Goal: Task Accomplishment & Management: Manage account settings

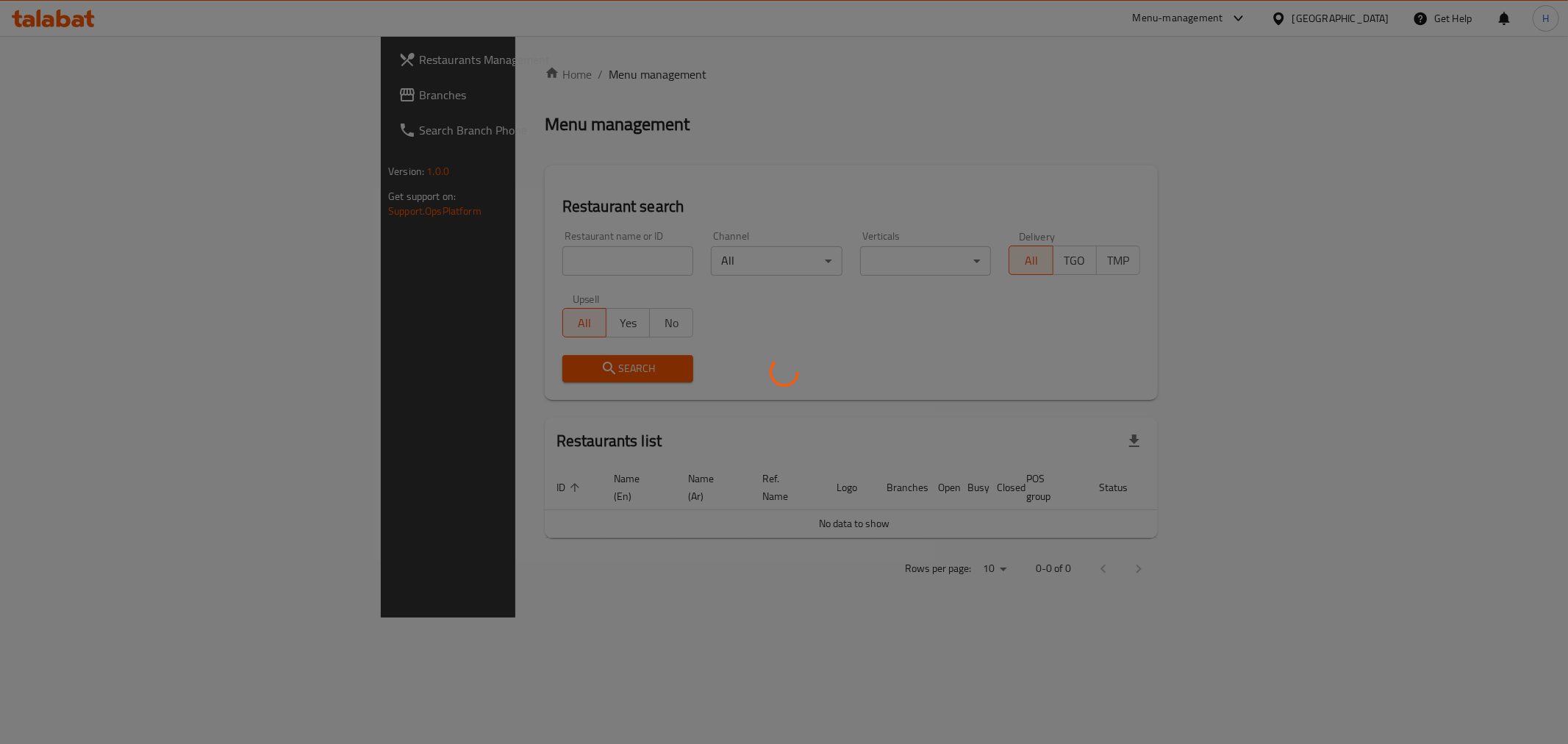
click at [407, 259] on div at bounding box center [784, 372] width 1568 height 744
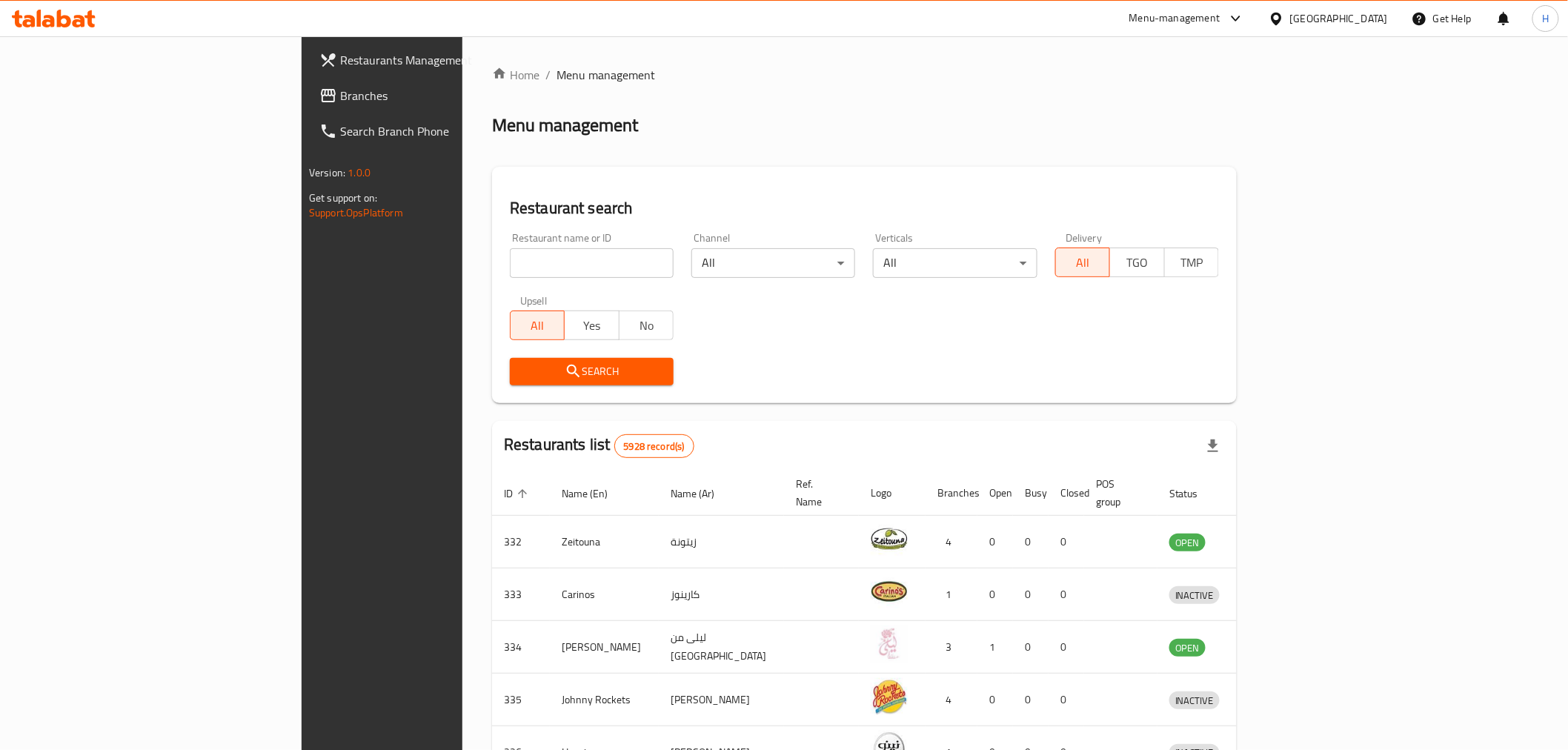
click at [510, 261] on input "search" at bounding box center [592, 263] width 164 height 30
type input "pastries oven"
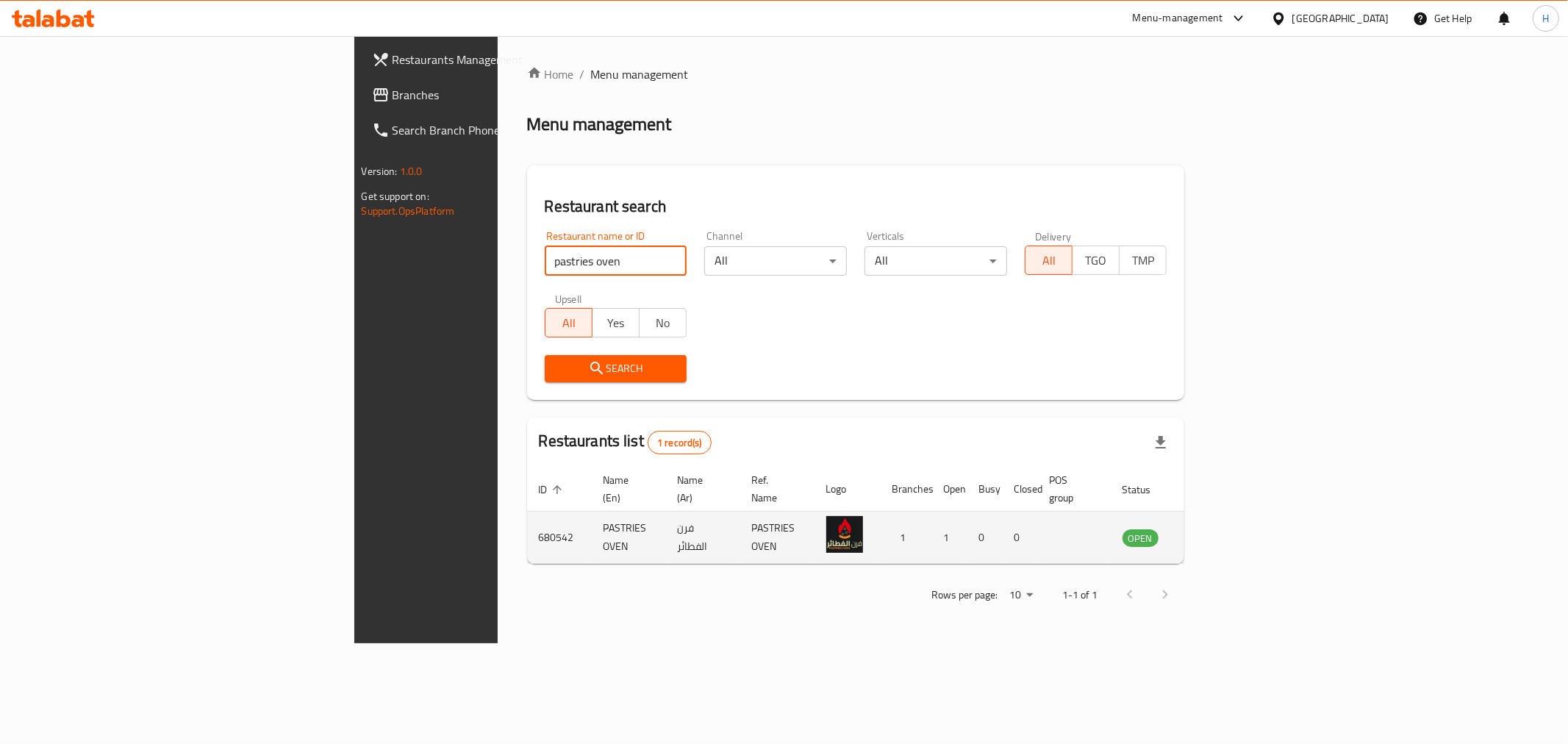
click at [1217, 528] on icon "enhanced table" at bounding box center [1208, 537] width 18 height 18
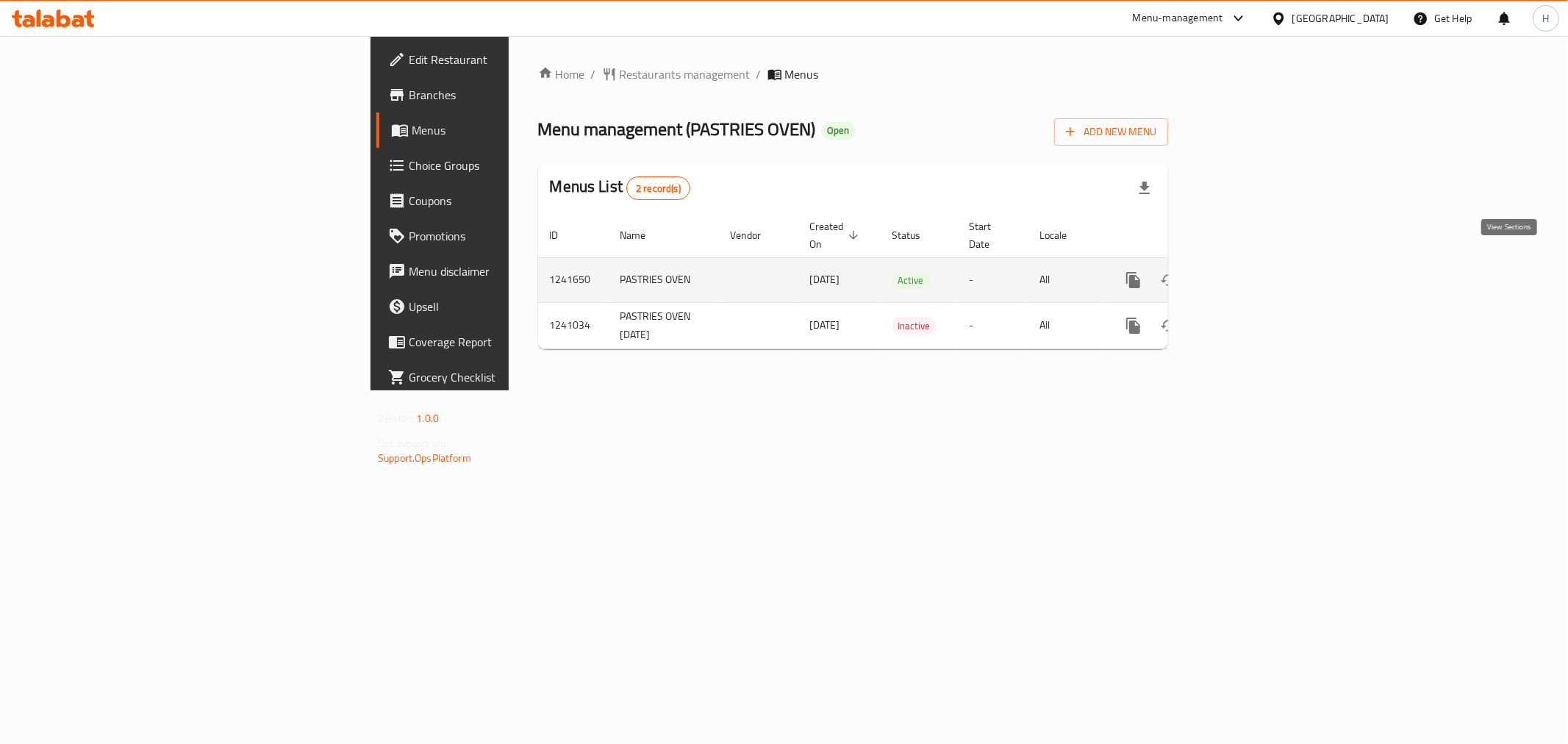
click at [1256, 270] on link "enhanced table" at bounding box center [1239, 280] width 35 height 35
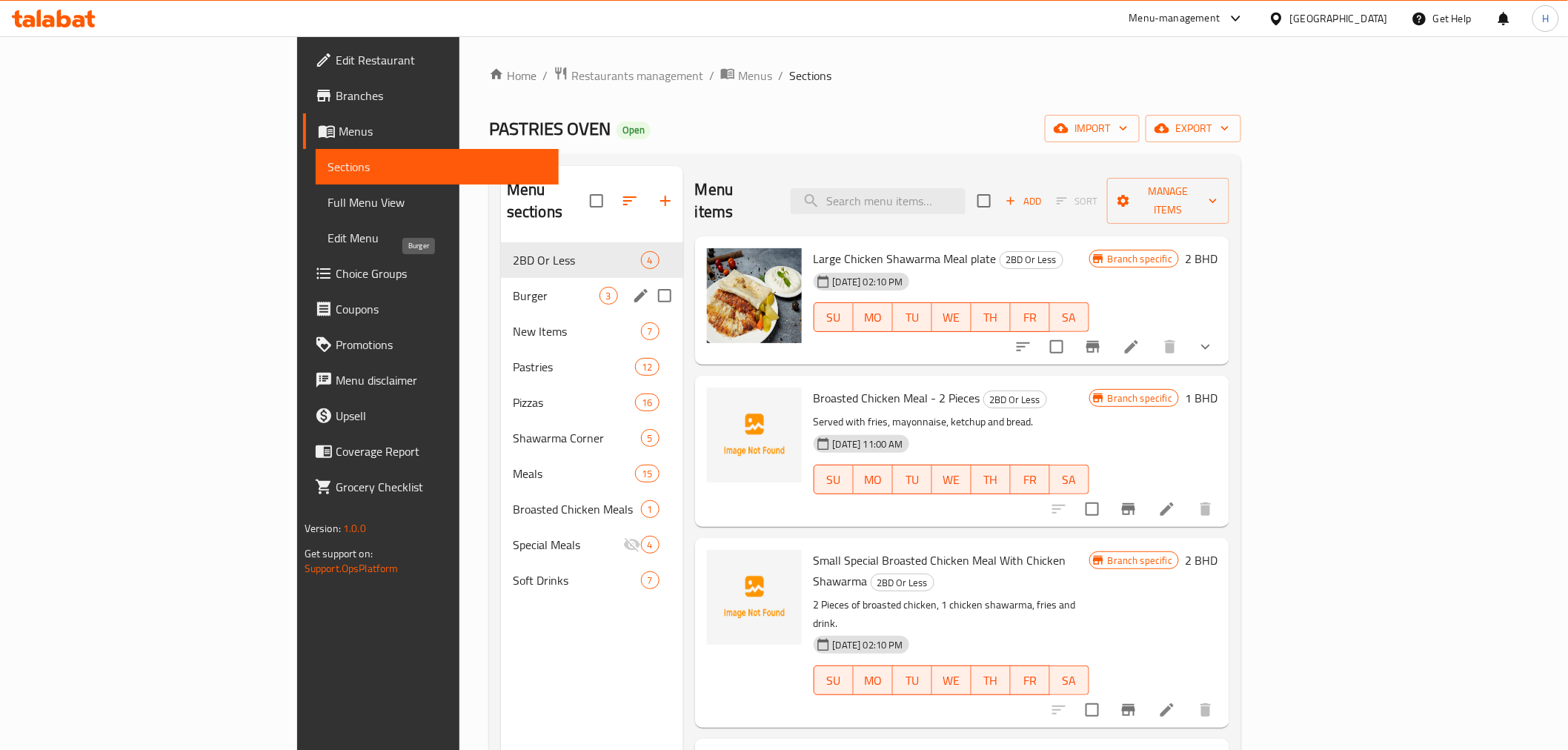
click at [513, 287] on span "Burger" at bounding box center [556, 296] width 86 height 18
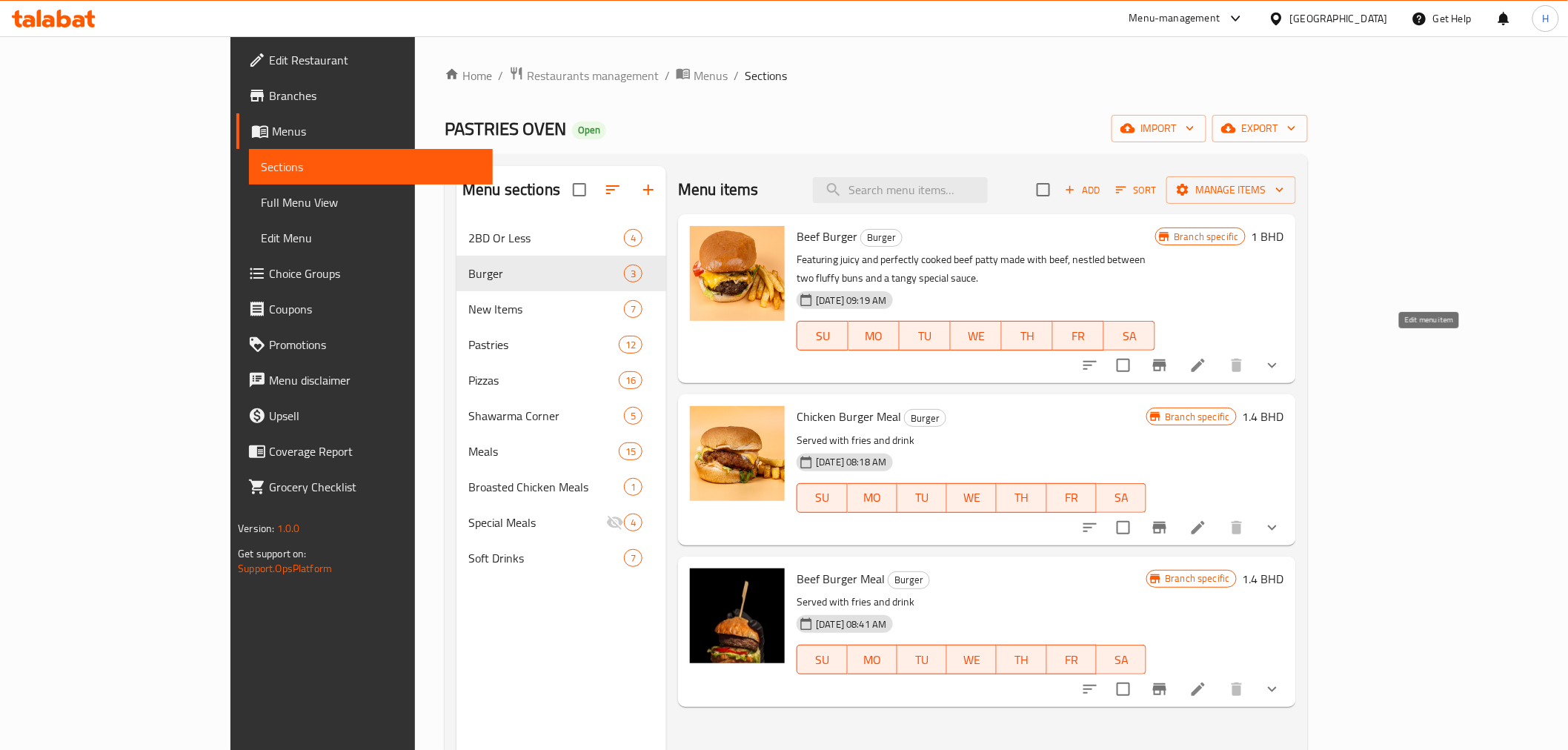
click at [1207, 356] on icon at bounding box center [1198, 364] width 18 height 18
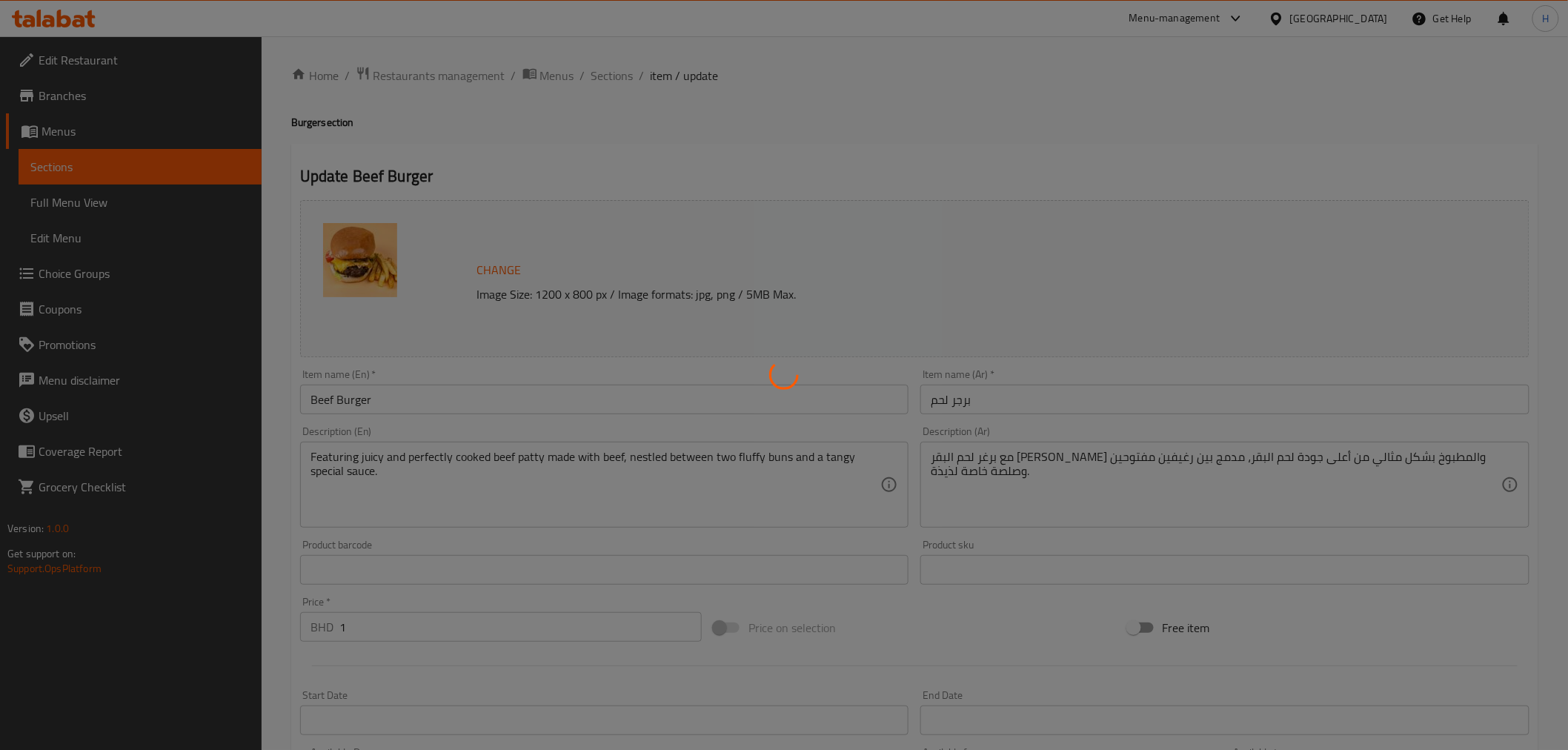
click at [386, 397] on div at bounding box center [784, 375] width 1568 height 750
type input "إختيارك من المشروب:"
type input "0"
type input "1"
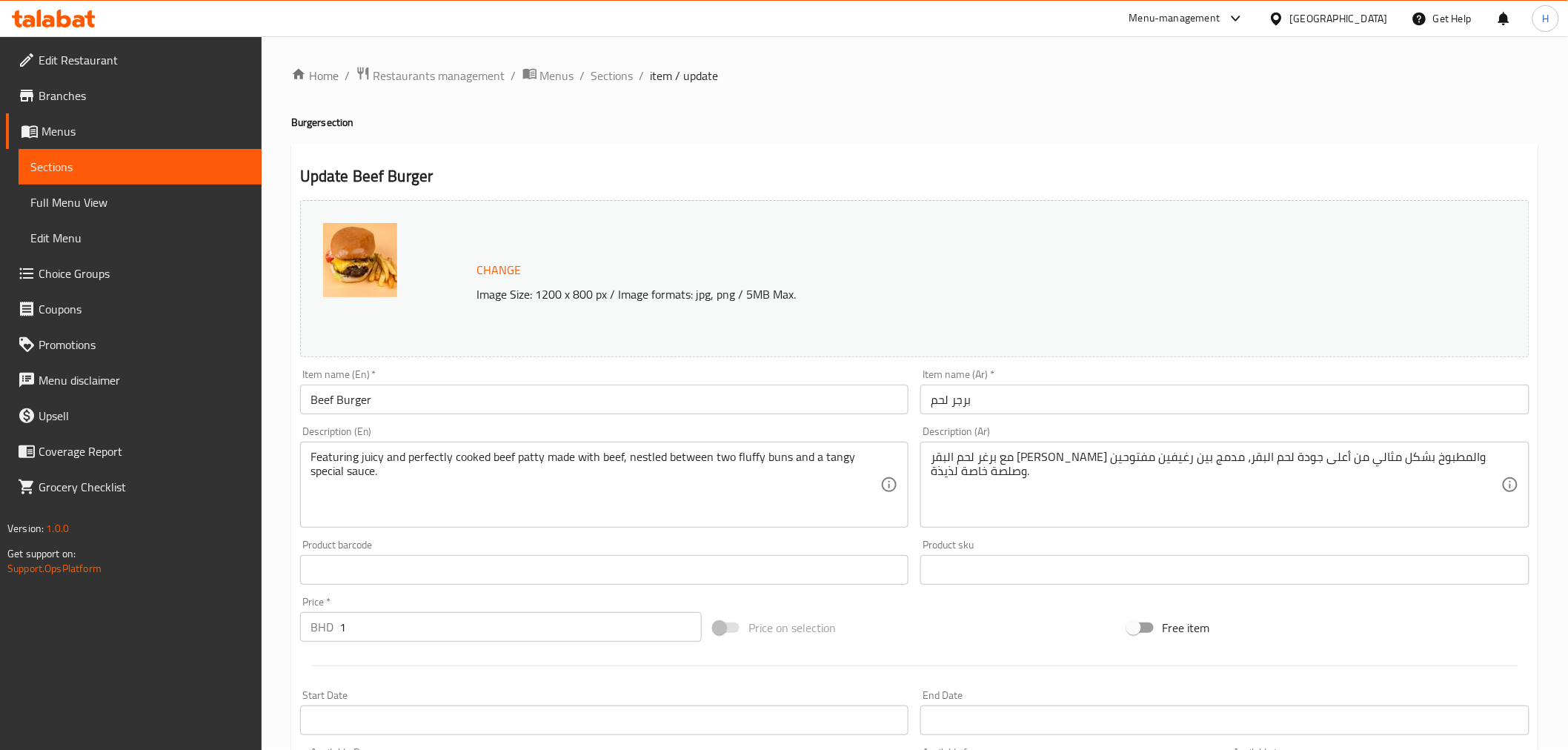
click at [393, 403] on input "Beef Burger" at bounding box center [604, 400] width 609 height 30
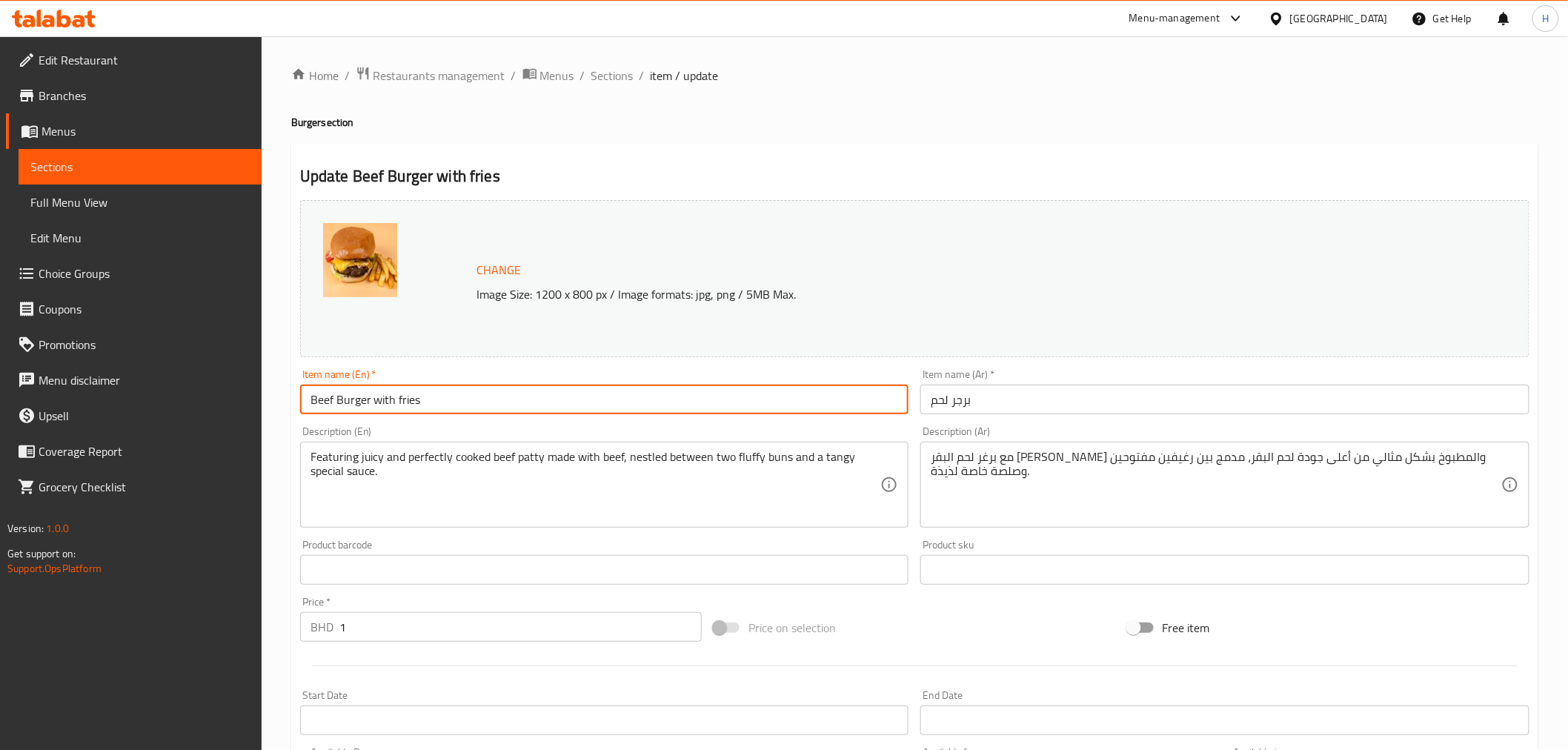
type input "Beef Burger with fries"
click at [961, 404] on input "برجر لحم" at bounding box center [1224, 400] width 609 height 30
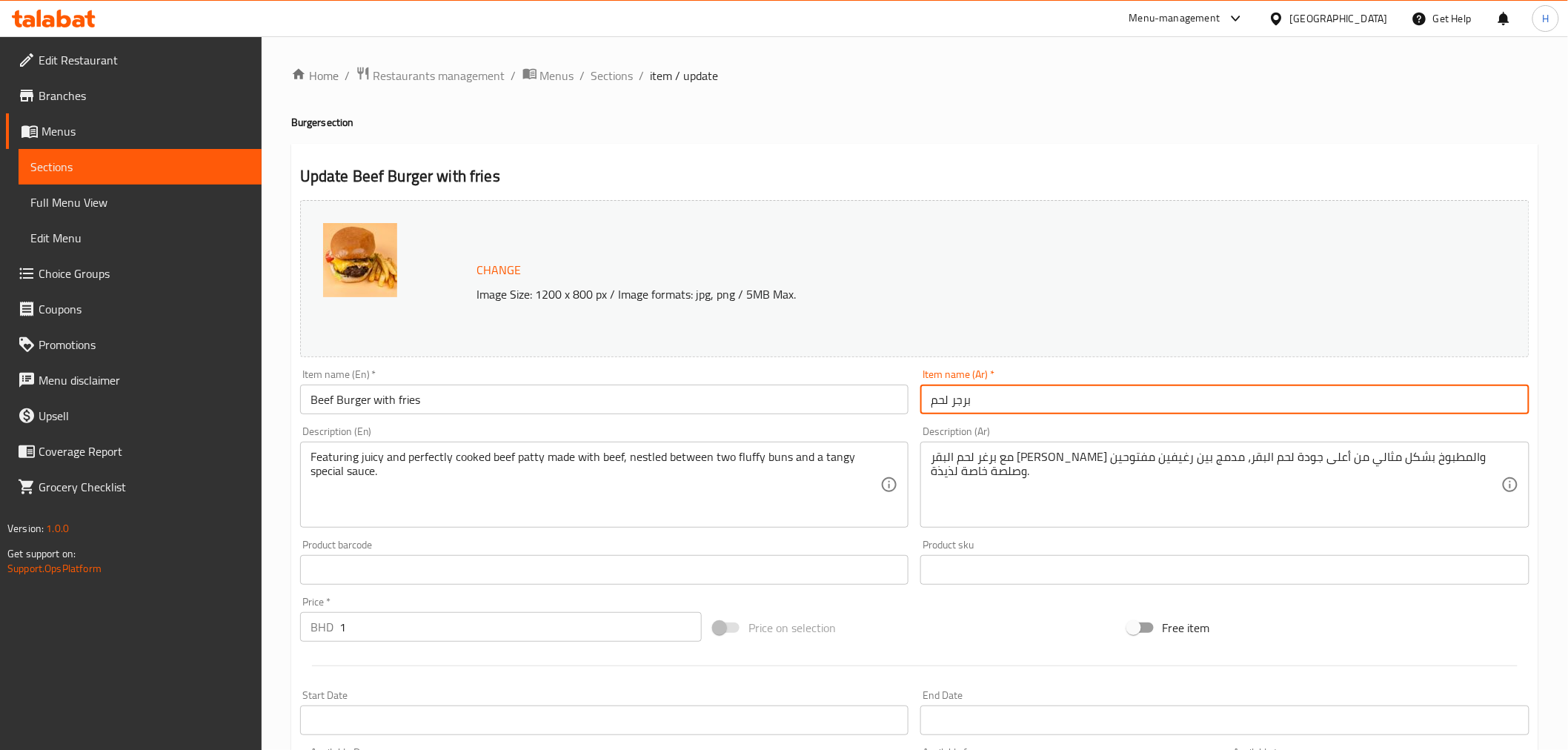
click at [961, 404] on input "برجر لحم" at bounding box center [1224, 400] width 609 height 30
paste input "برجر لحم"
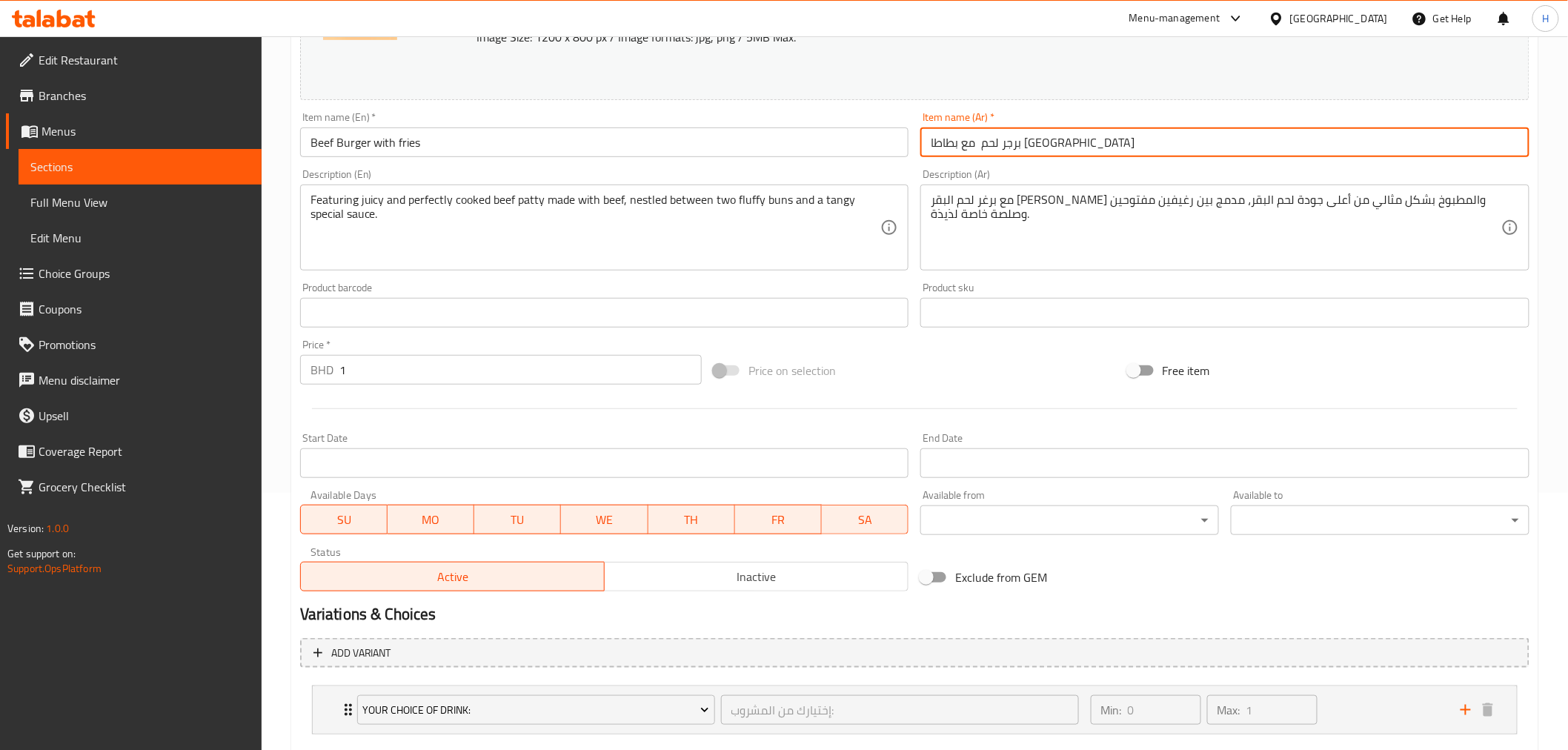
scroll to position [342, 0]
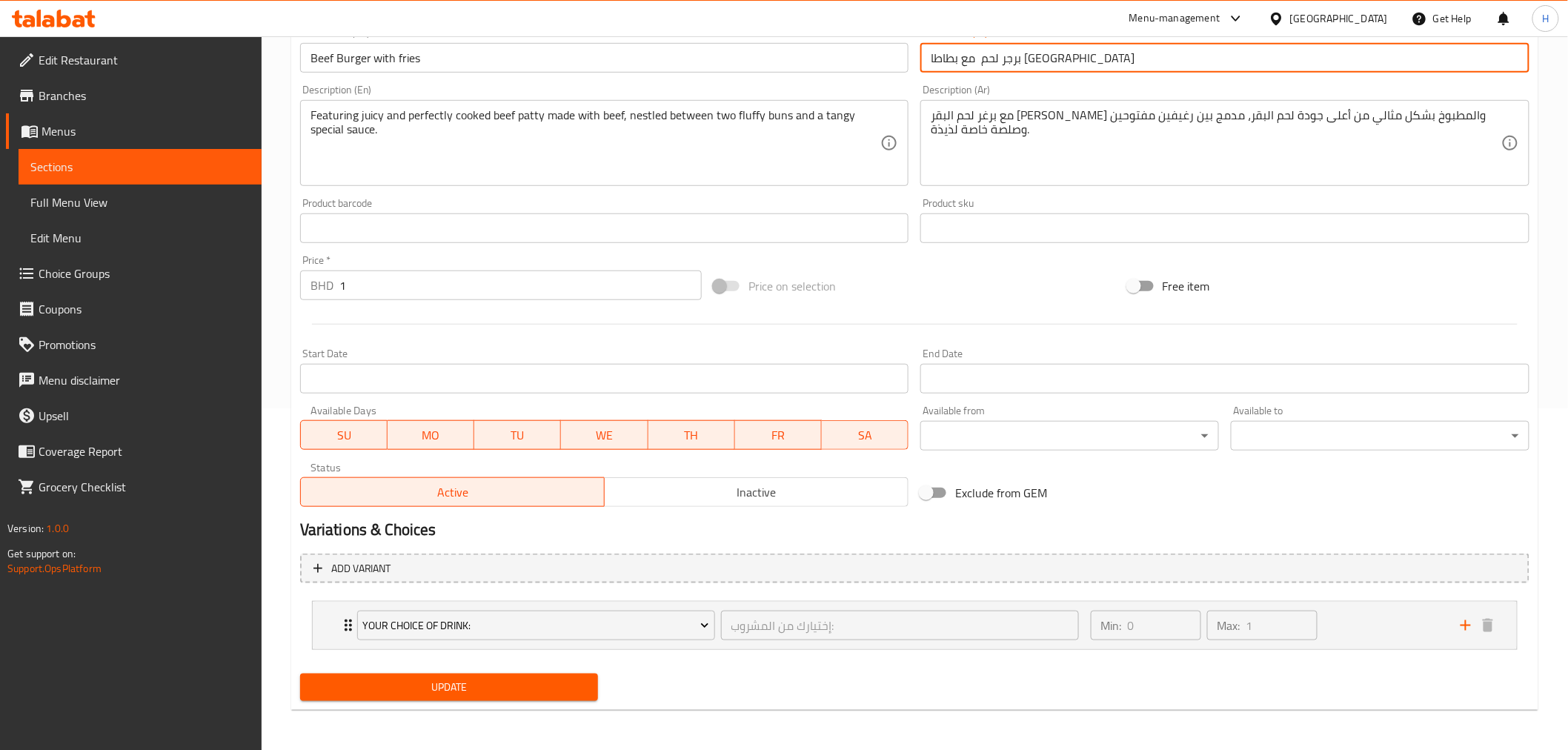
type input "برجر لحم مع بطاطا [GEOGRAPHIC_DATA]"
click at [378, 689] on span "Update" at bounding box center [450, 688] width 275 height 19
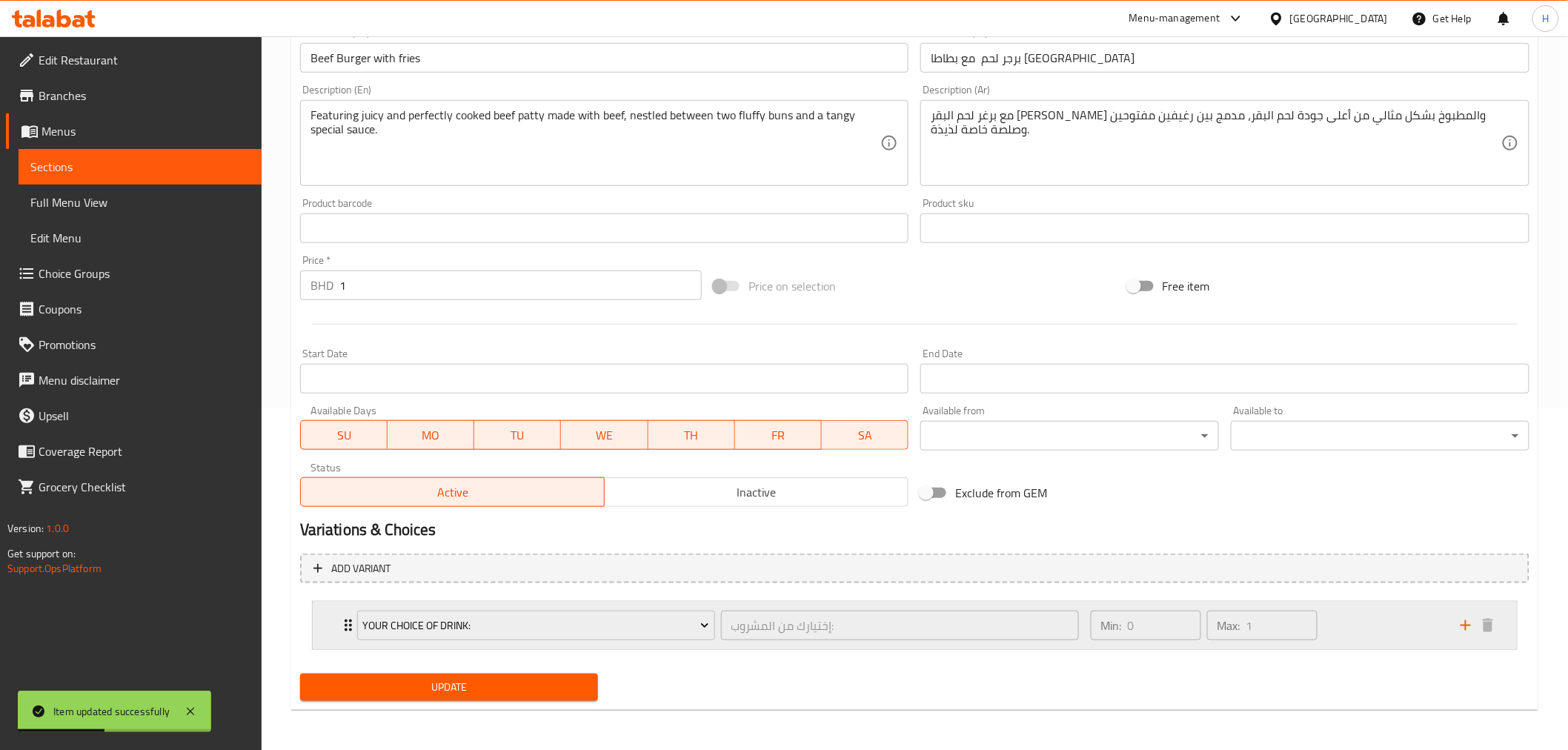
click at [339, 630] on icon "Expand" at bounding box center [348, 625] width 18 height 18
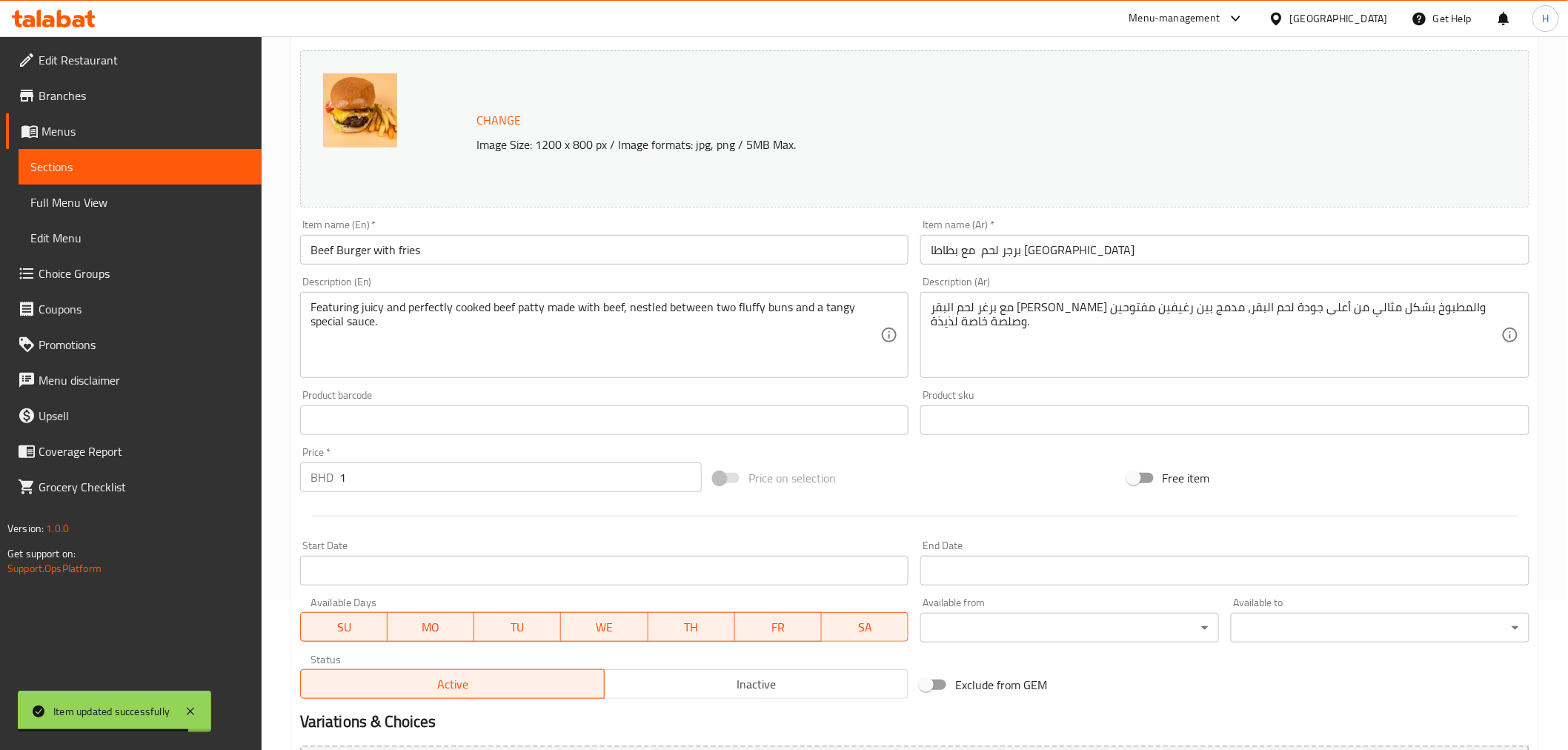
scroll to position [0, 0]
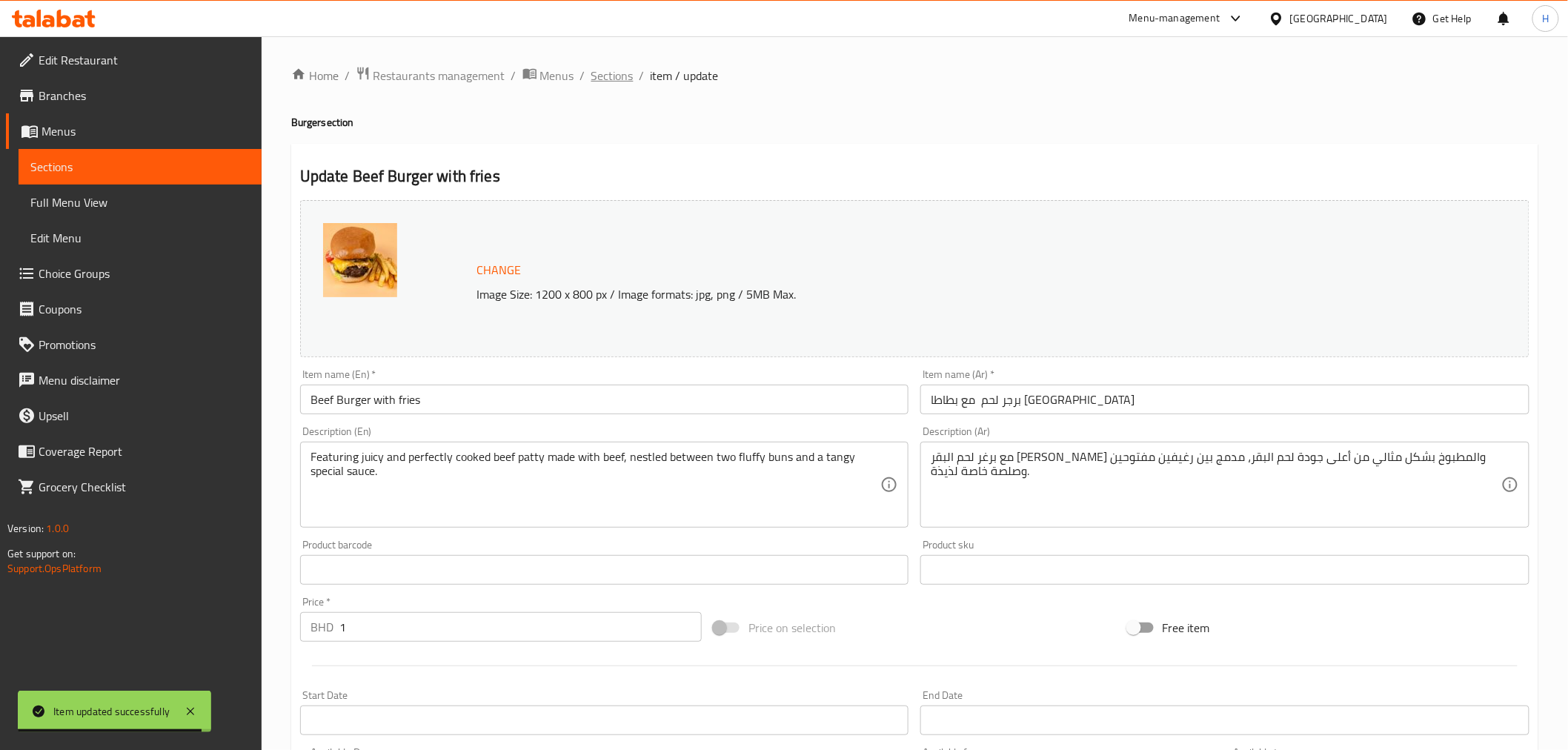
click at [620, 75] on span "Sections" at bounding box center [612, 75] width 42 height 18
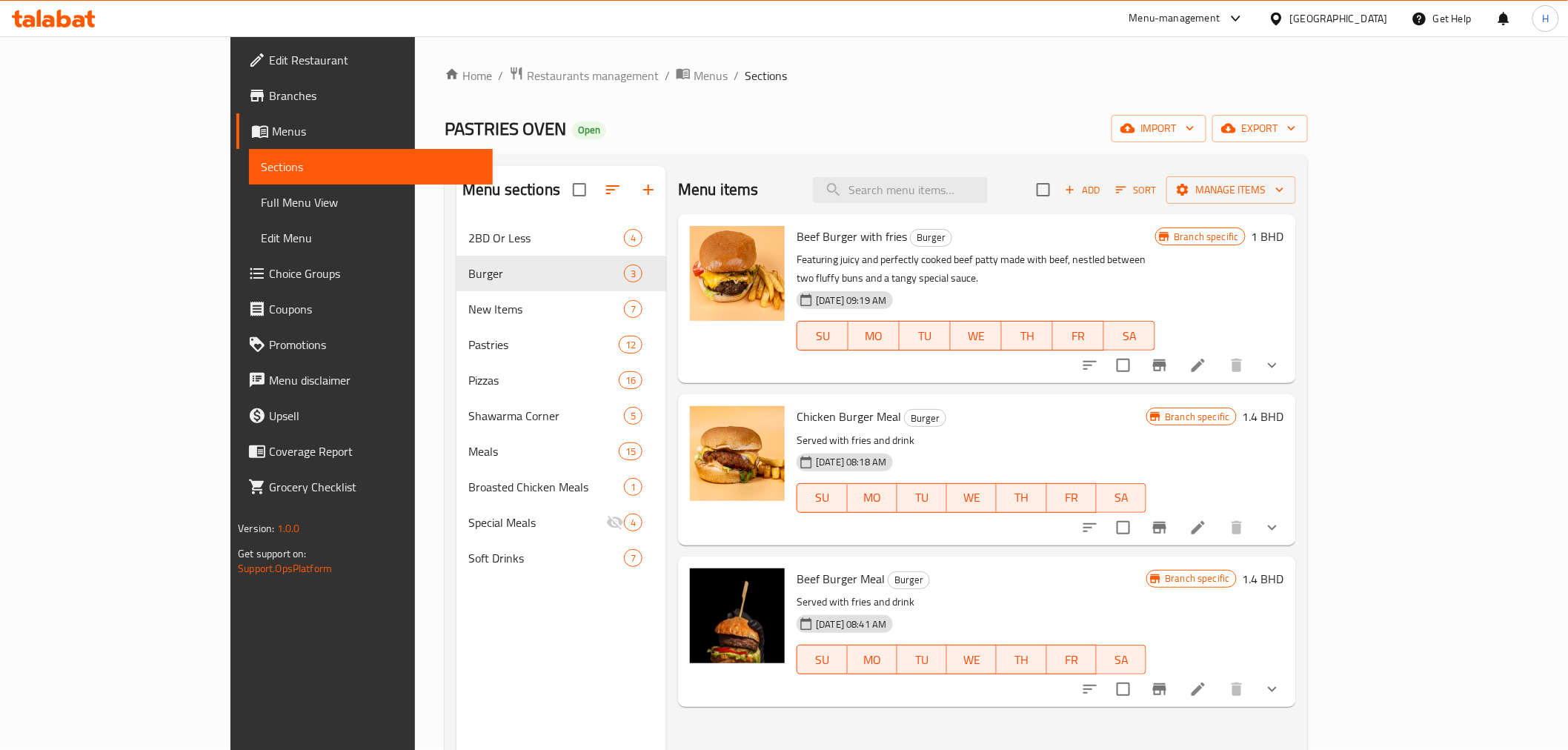
click at [797, 243] on span "Beef Burger with fries" at bounding box center [851, 236] width 111 height 22
copy h6 "Beef Burger with fries"
